Goal: Transaction & Acquisition: Purchase product/service

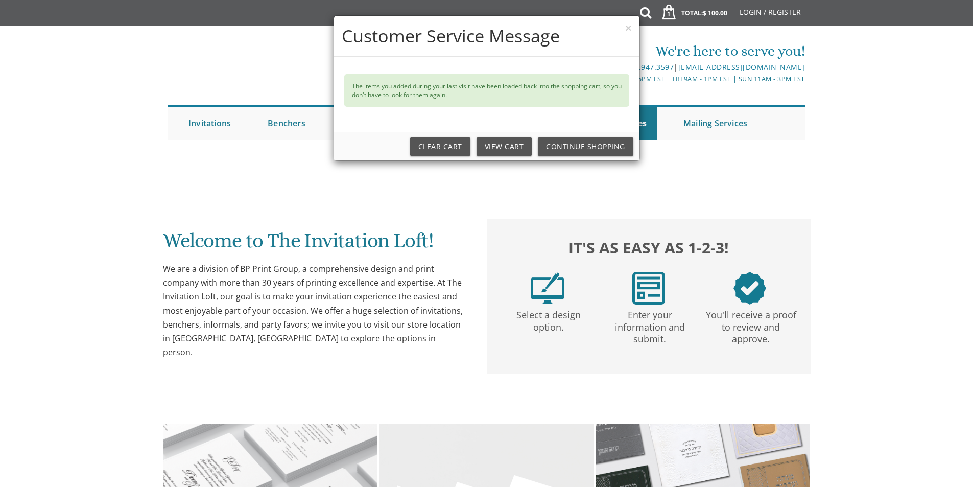
click at [285, 299] on div "× Customer Service Message The items you added during your last visit have been…" at bounding box center [486, 243] width 973 height 487
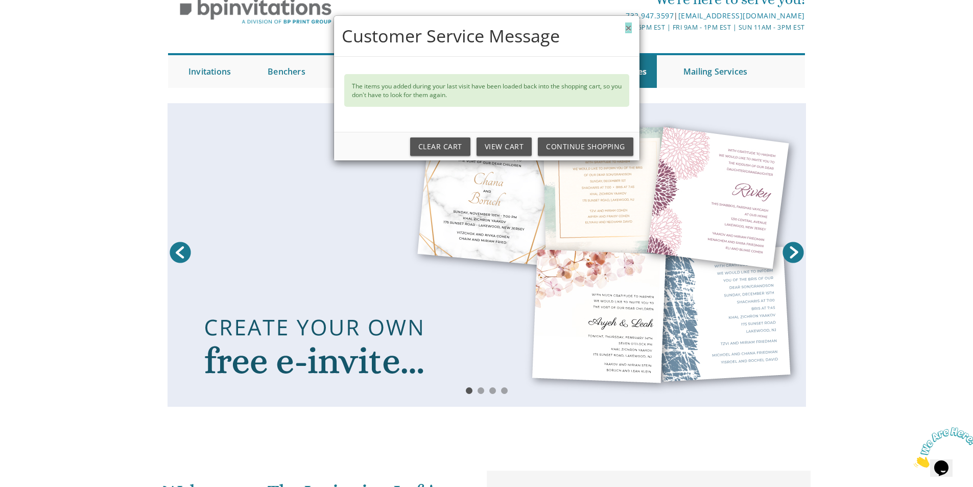
click at [631, 29] on button "×" at bounding box center [628, 27] width 6 height 11
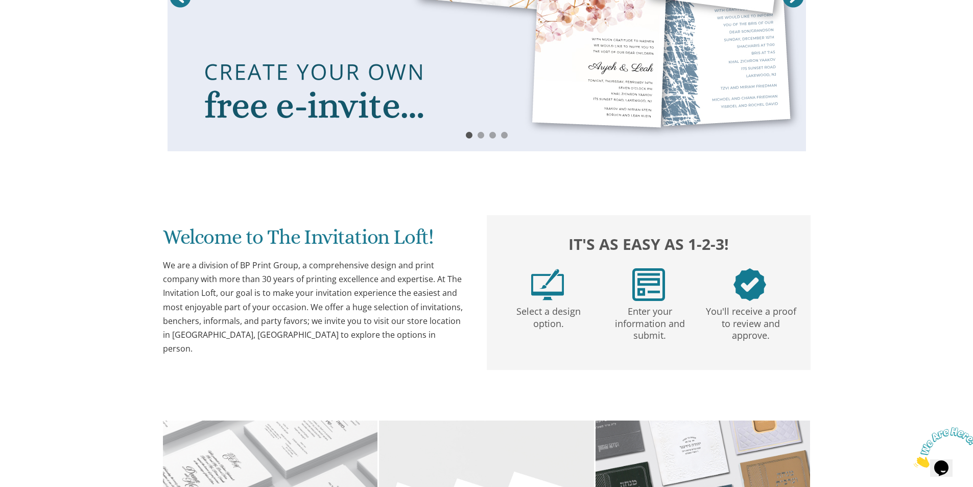
scroll to position [511, 0]
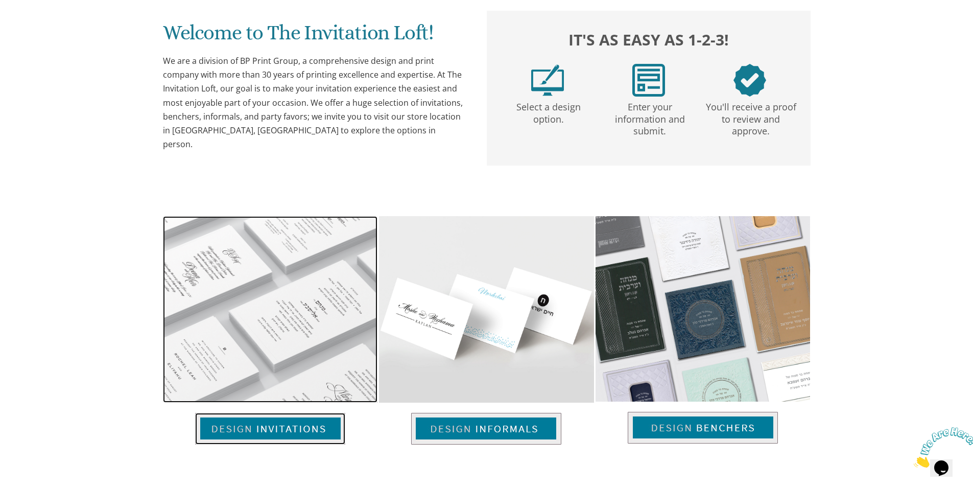
click at [289, 311] on img at bounding box center [270, 309] width 214 height 186
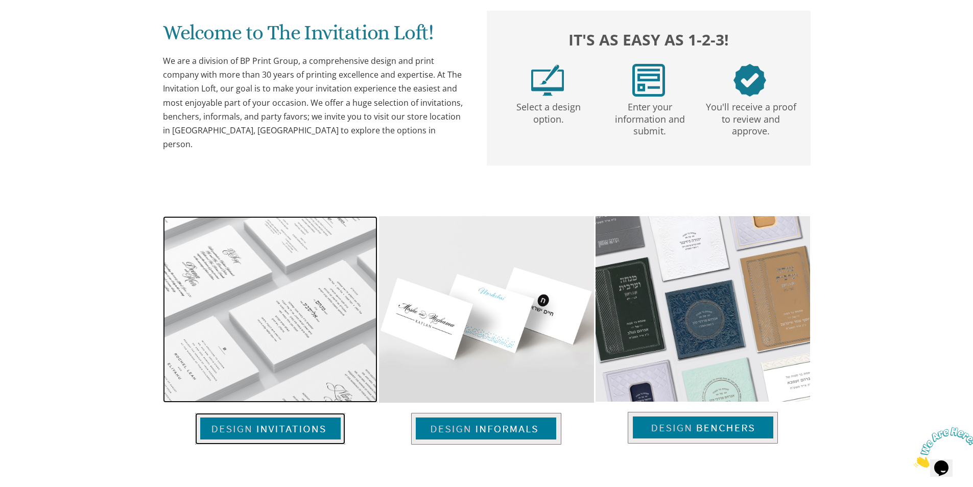
click at [289, 311] on img at bounding box center [270, 309] width 214 height 186
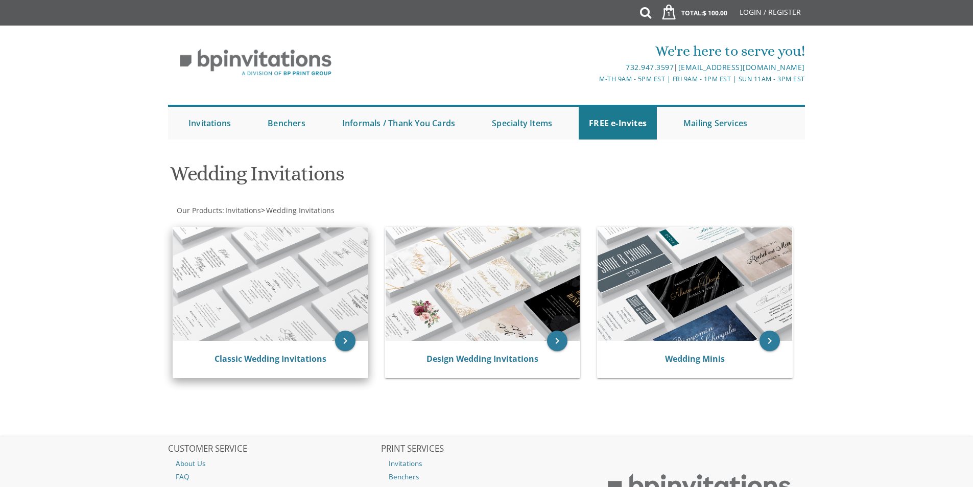
click at [291, 277] on img at bounding box center [270, 283] width 195 height 113
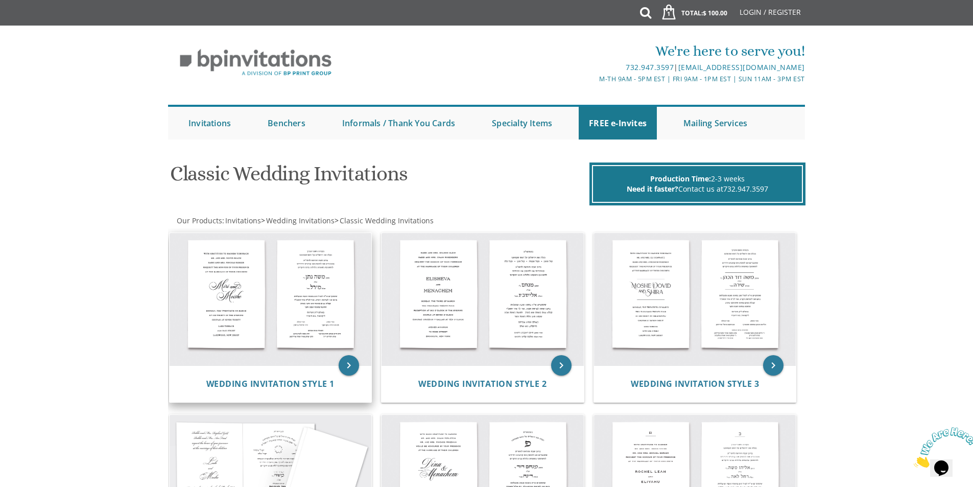
scroll to position [102, 0]
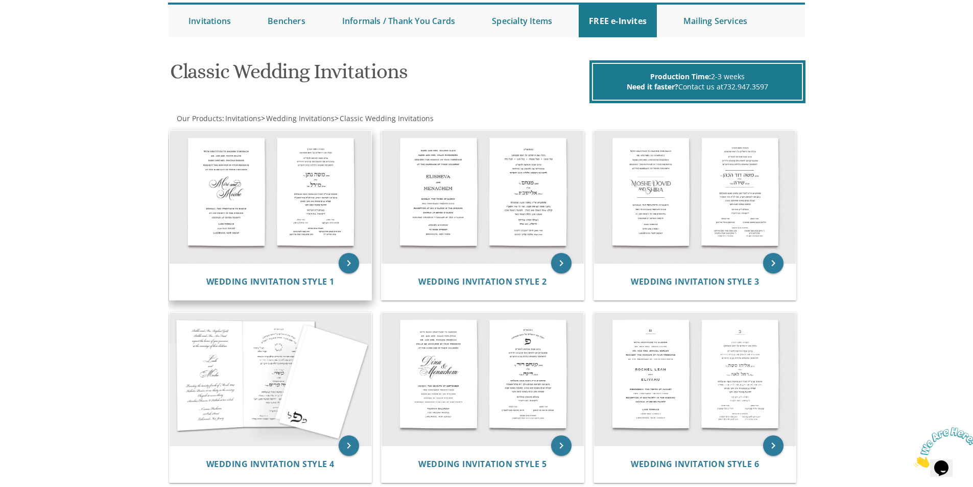
click at [298, 216] on img at bounding box center [271, 197] width 202 height 133
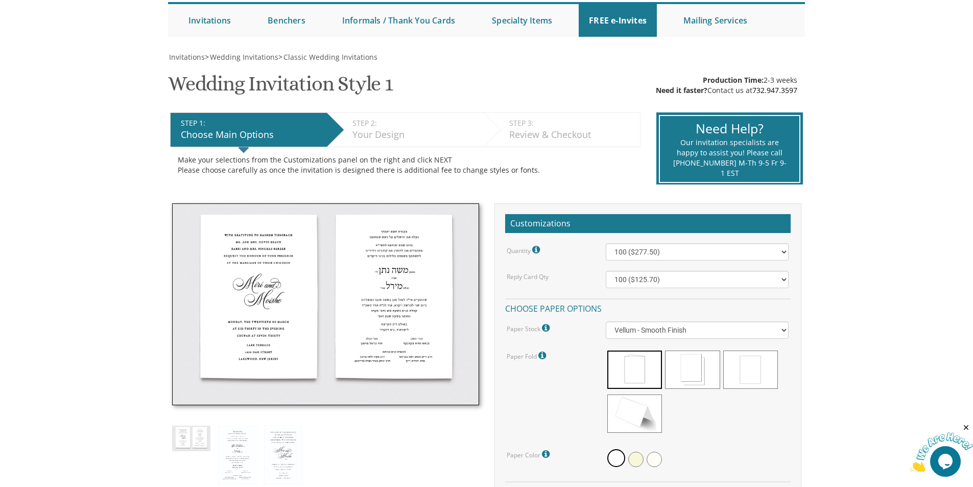
scroll to position [204, 0]
